Goal: Task Accomplishment & Management: Manage account settings

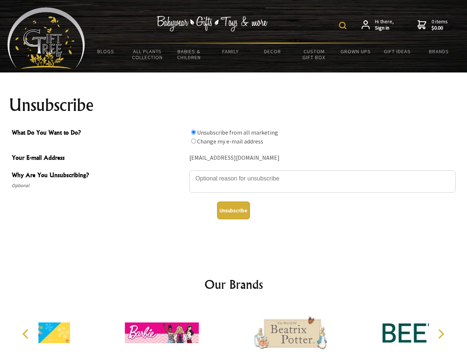
click at [344, 26] on img at bounding box center [342, 25] width 7 height 7
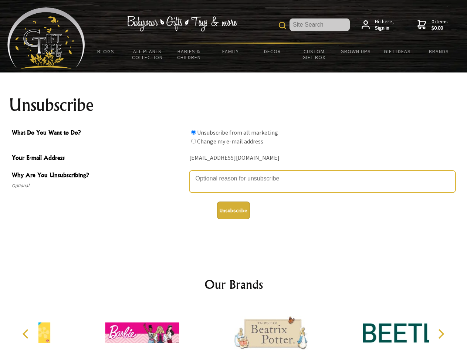
click at [234, 173] on textarea "Why Are You Unsubscribing?" at bounding box center [322, 182] width 266 height 22
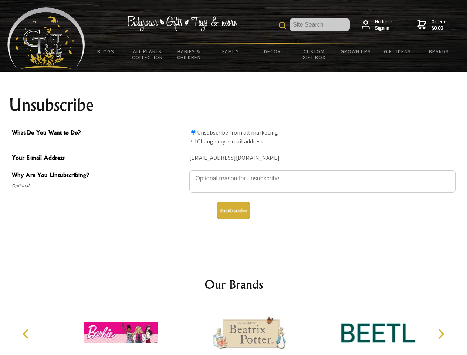
click at [193, 132] on input "What Do You Want to Do?" at bounding box center [193, 132] width 5 height 5
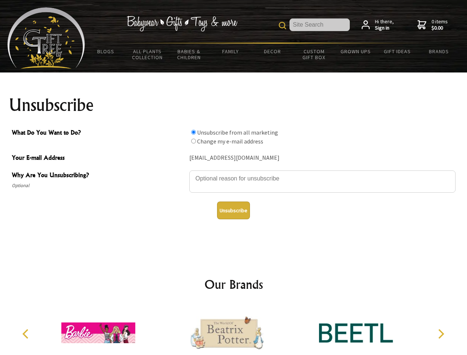
click at [193, 141] on input "What Do You Want to Do?" at bounding box center [193, 141] width 5 height 5
radio input "true"
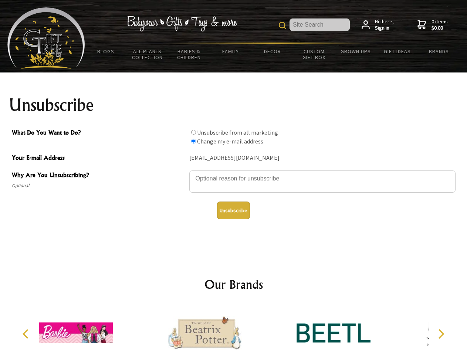
click at [233, 211] on button "Unsubscribe" at bounding box center [233, 211] width 33 height 18
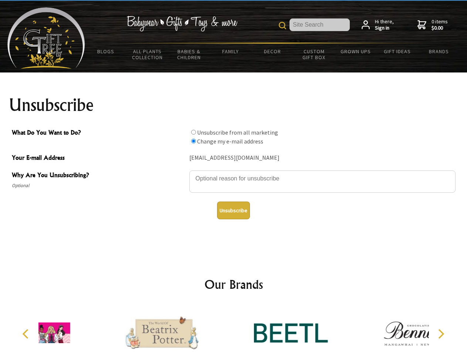
click at [234, 330] on div at bounding box center [290, 334] width 129 height 58
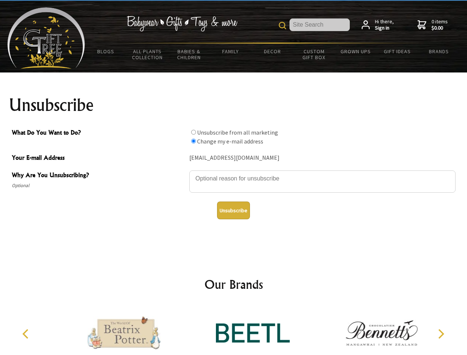
click at [27, 334] on icon "Previous" at bounding box center [26, 334] width 10 height 10
click at [441, 334] on icon "Next" at bounding box center [441, 334] width 10 height 10
